Goal: Entertainment & Leisure: Consume media (video, audio)

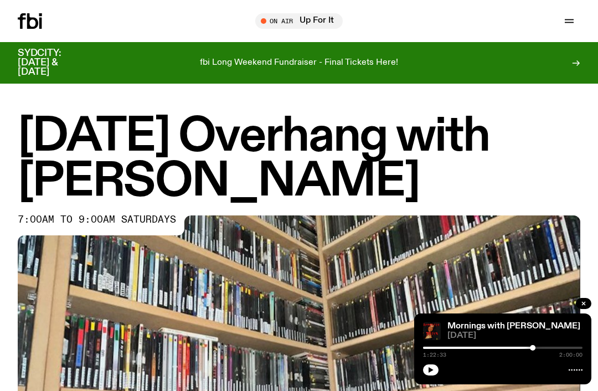
click at [566, 19] on icon "button" at bounding box center [568, 20] width 13 height 13
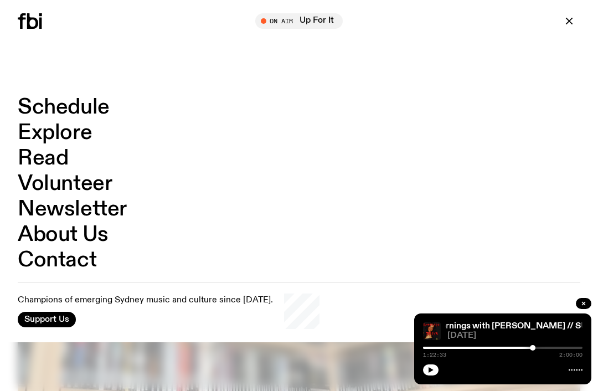
click at [61, 111] on link "Schedule" at bounding box center [64, 107] width 92 height 21
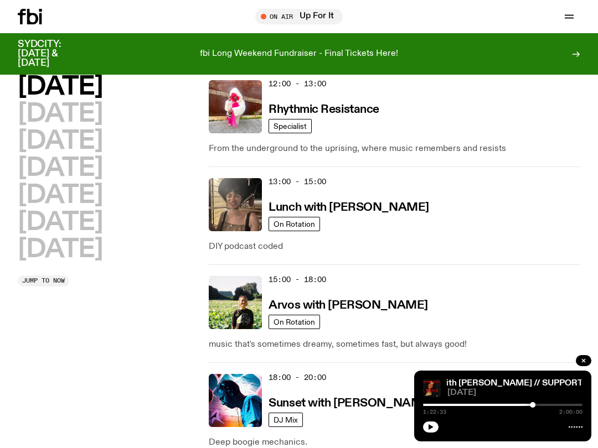
scroll to position [349, 0]
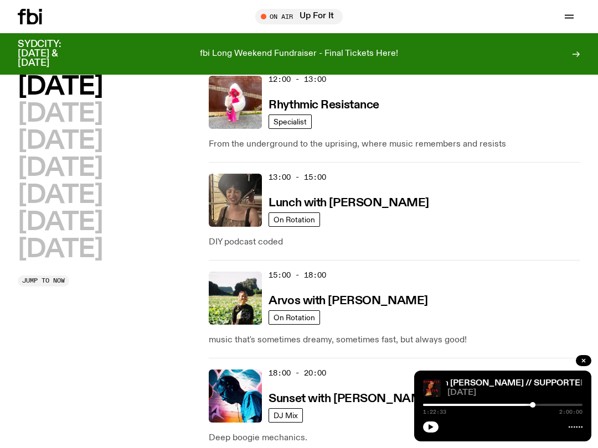
click at [84, 246] on h2 "[DATE]" at bounding box center [60, 249] width 85 height 25
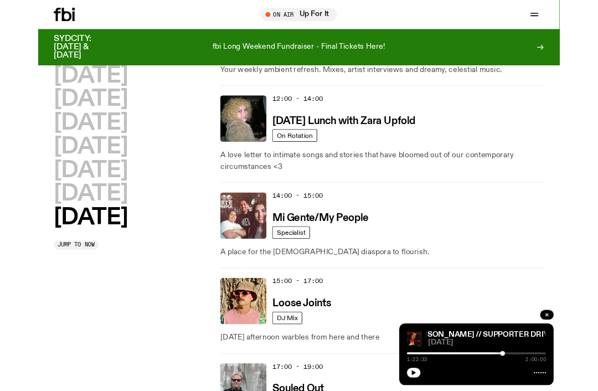
scroll to position [618, 0]
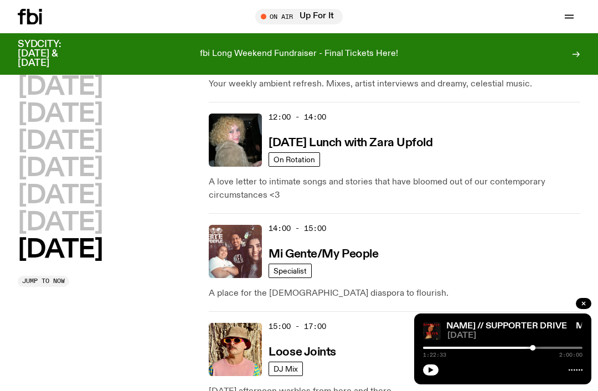
click at [234, 142] on img at bounding box center [235, 139] width 53 height 53
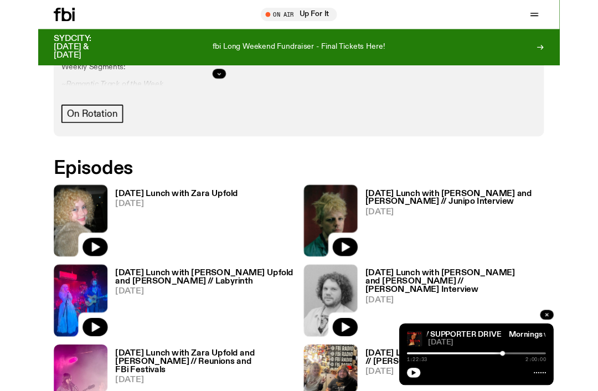
scroll to position [532, 0]
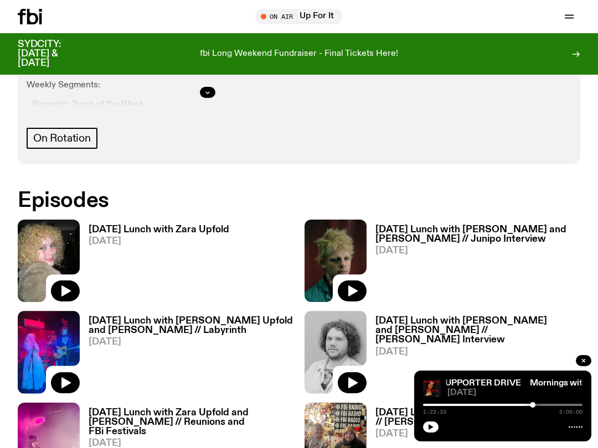
click at [56, 243] on img at bounding box center [49, 261] width 62 height 82
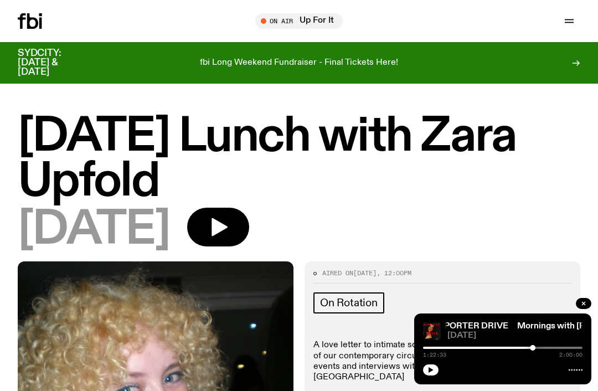
click at [229, 216] on icon "button" at bounding box center [218, 227] width 22 height 22
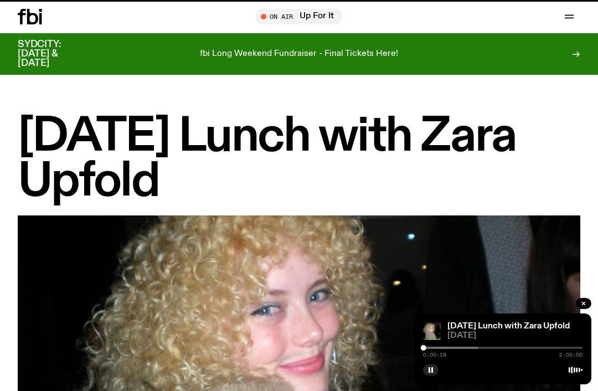
scroll to position [532, 0]
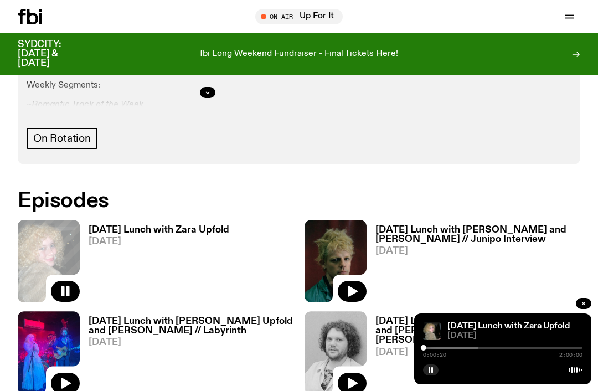
click at [336, 238] on img at bounding box center [335, 261] width 62 height 82
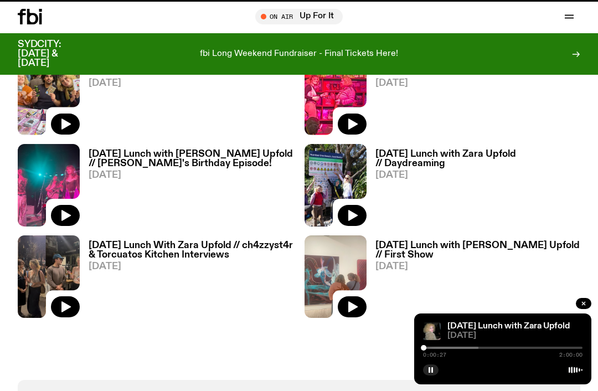
scroll to position [532, 0]
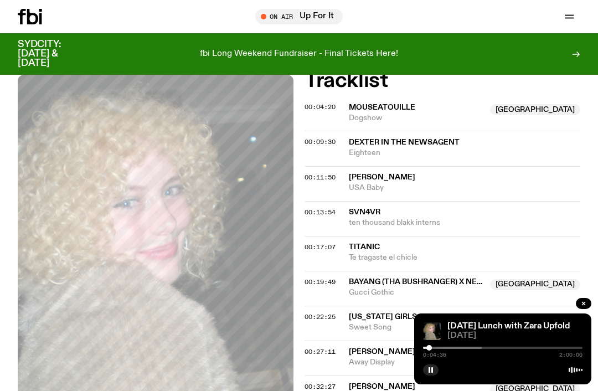
scroll to position [461, 0]
